Goal: Task Accomplishment & Management: Use online tool/utility

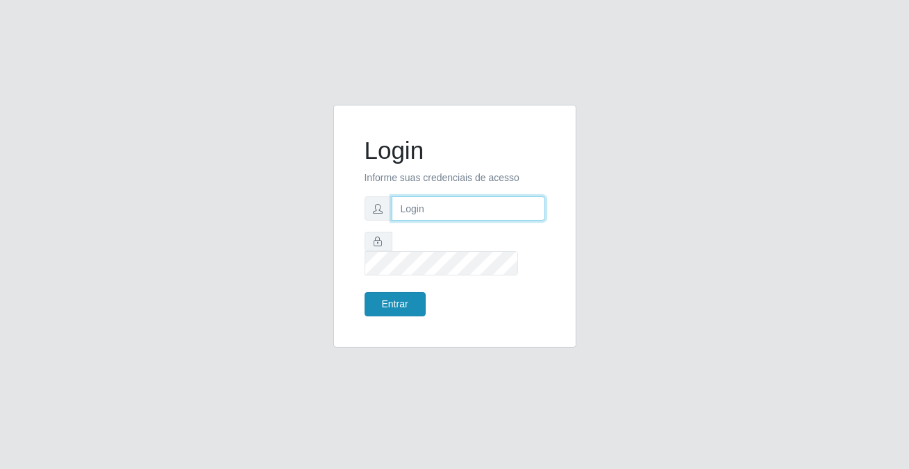
type input "[PERSON_NAME][EMAIL_ADDRESS][DOMAIN_NAME]"
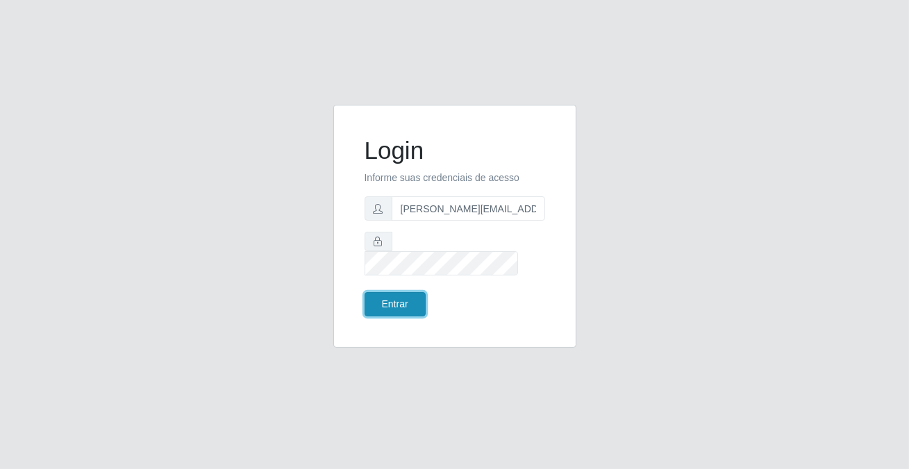
click at [402, 292] on button "Entrar" at bounding box center [395, 304] width 61 height 24
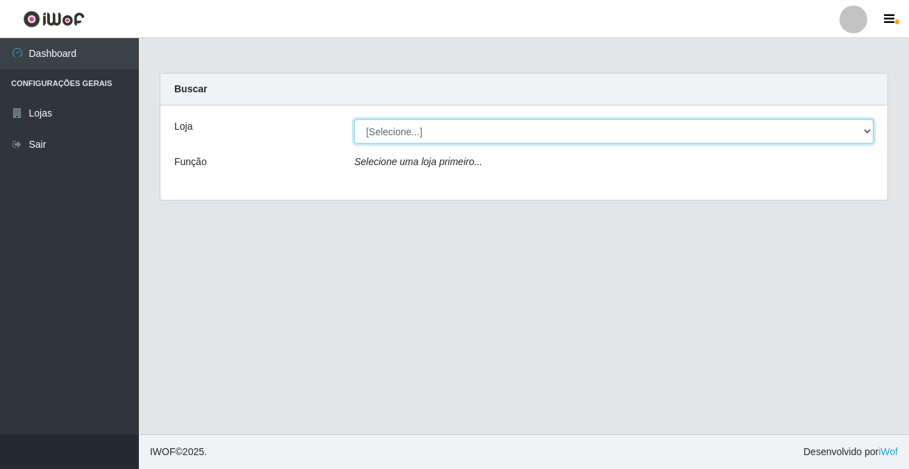
click at [431, 136] on select "[Selecione...] Rede Potiguar 2 - Macaíba" at bounding box center [613, 131] width 519 height 24
select select "101"
click at [354, 119] on select "[Selecione...] Rede Potiguar 2 - Macaíba" at bounding box center [613, 131] width 519 height 24
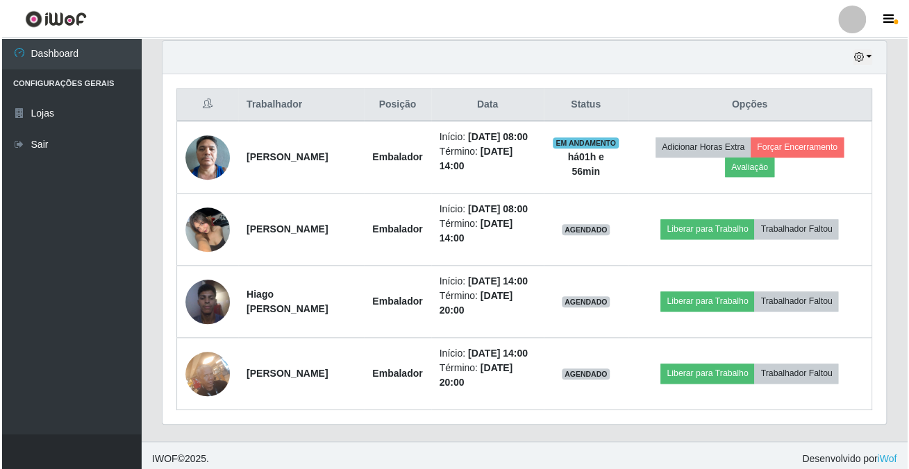
scroll to position [551, 0]
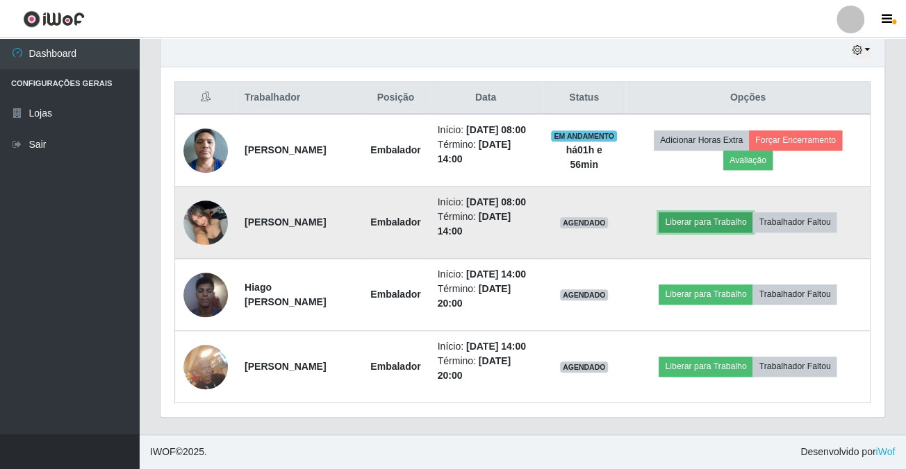
click at [710, 213] on button "Liberar para Trabalho" at bounding box center [705, 222] width 94 height 19
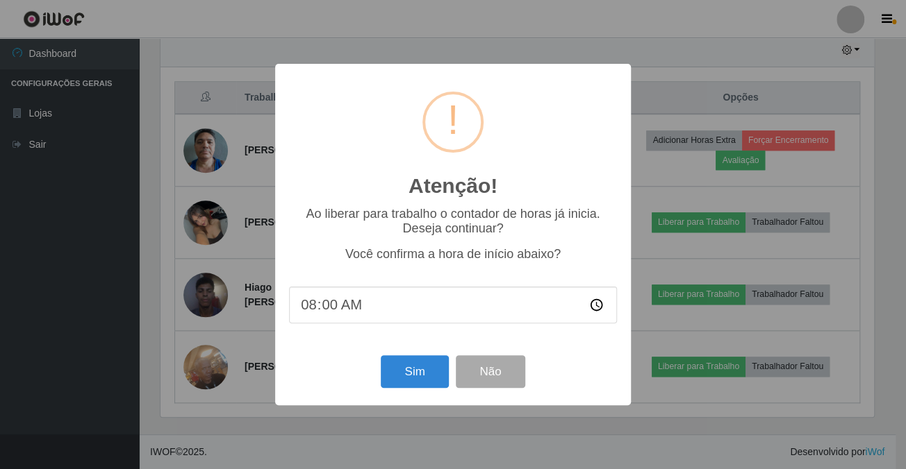
click at [697, 179] on div "Atenção! × Ao liberar para trabalho o contador de horas já inicia. Deseja conti…" at bounding box center [453, 234] width 906 height 469
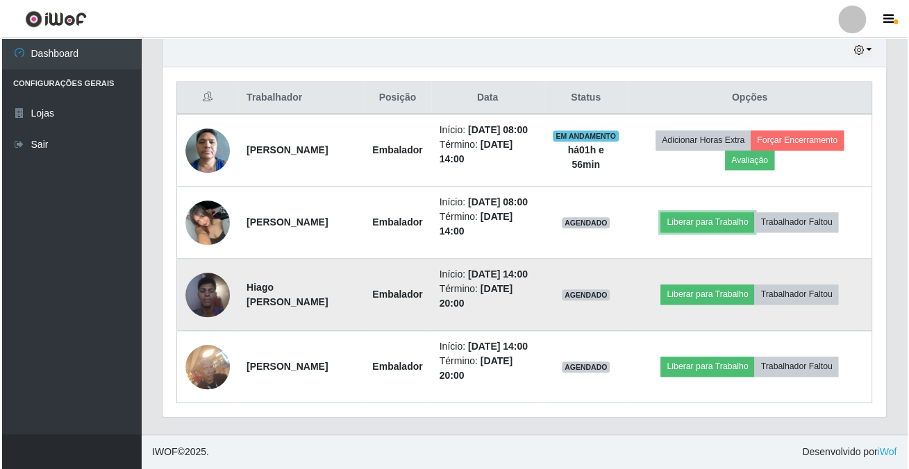
scroll to position [288, 723]
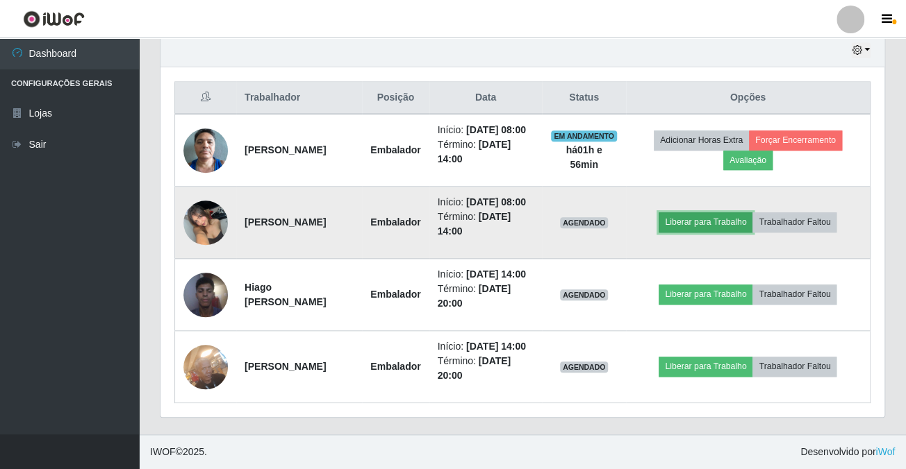
click at [719, 213] on button "Liberar para Trabalho" at bounding box center [705, 222] width 94 height 19
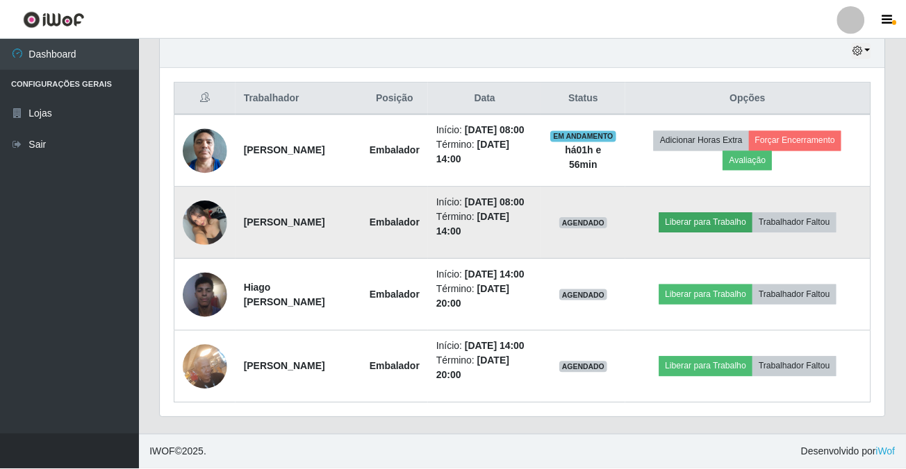
scroll to position [288, 716]
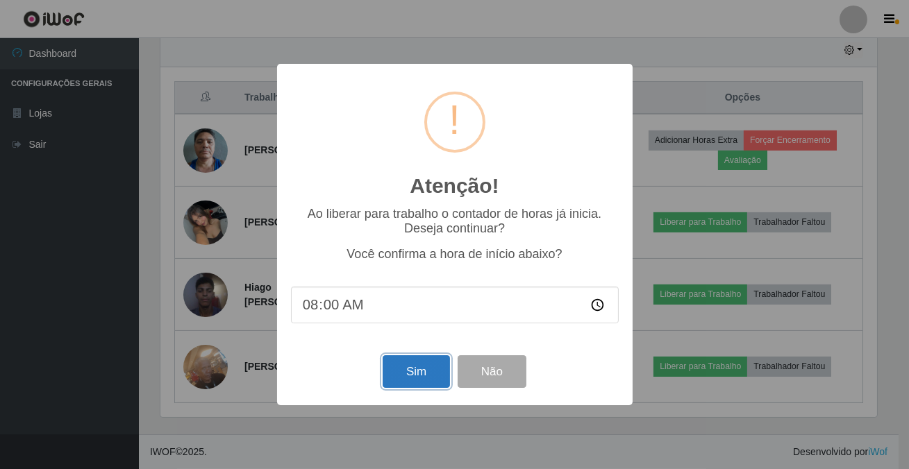
click at [399, 362] on button "Sim" at bounding box center [416, 372] width 67 height 33
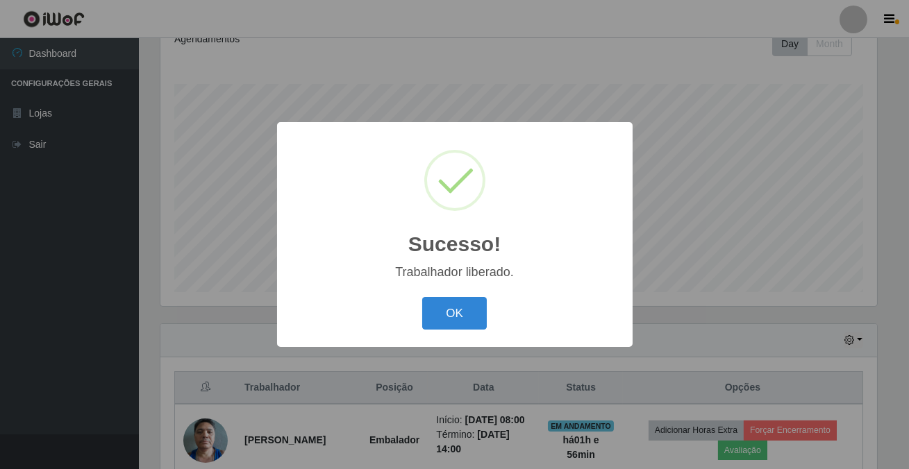
click at [449, 314] on button "OK" at bounding box center [454, 313] width 65 height 33
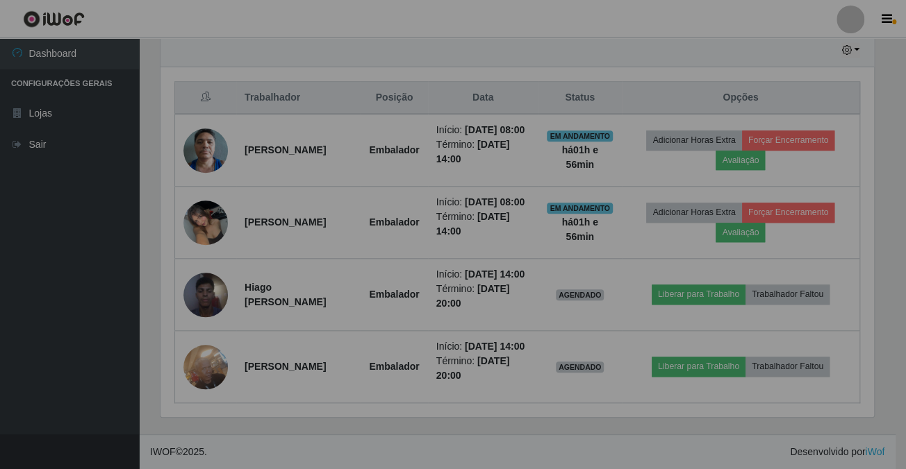
scroll to position [288, 723]
